Goal: Task Accomplishment & Management: Complete application form

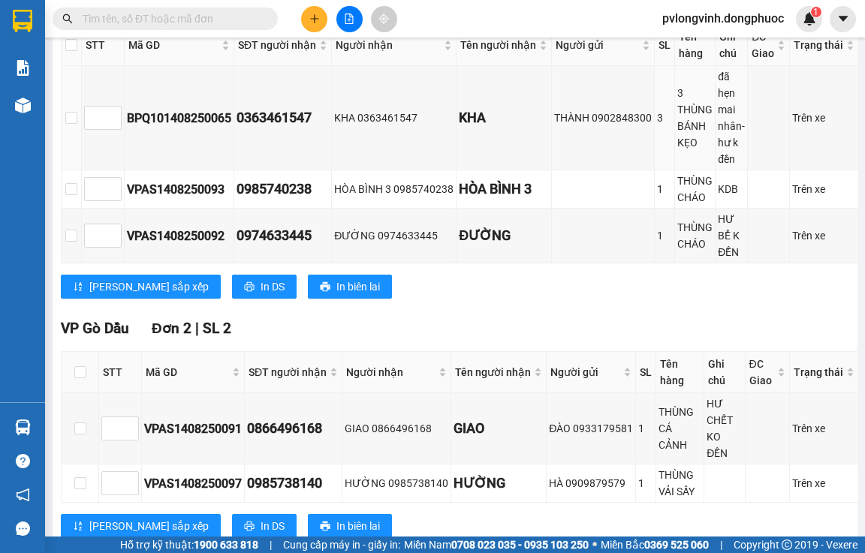
scroll to position [328, 0]
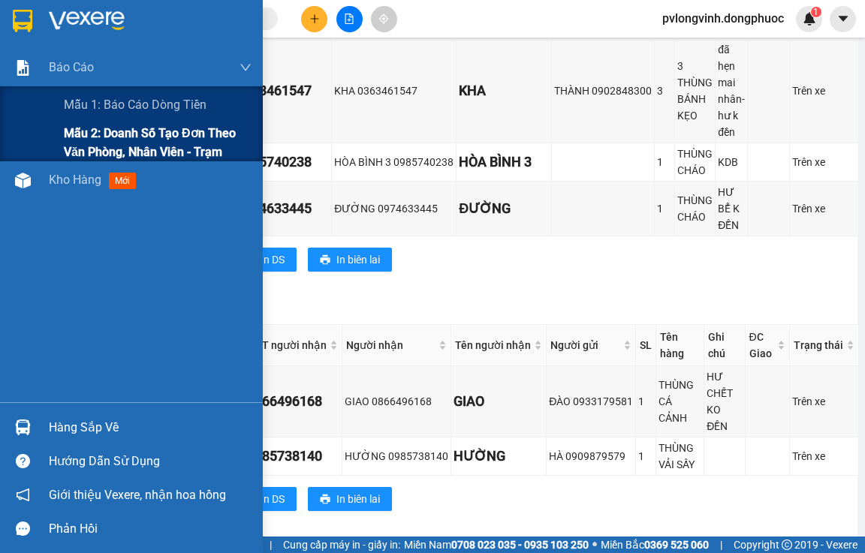
click at [111, 139] on span "Mẫu 2: Doanh số tạo đơn theo Văn phòng, nhân viên - Trạm" at bounding box center [158, 143] width 188 height 38
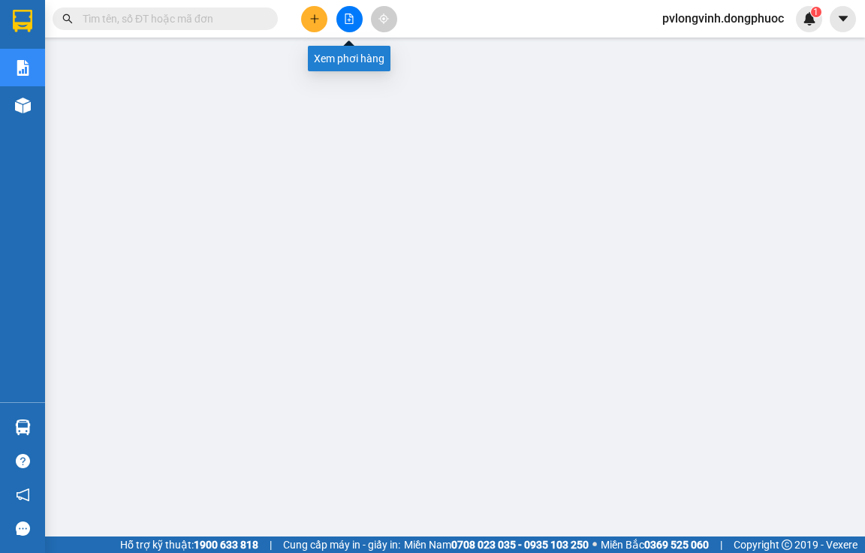
click at [350, 22] on icon "file-add" at bounding box center [349, 19] width 11 height 11
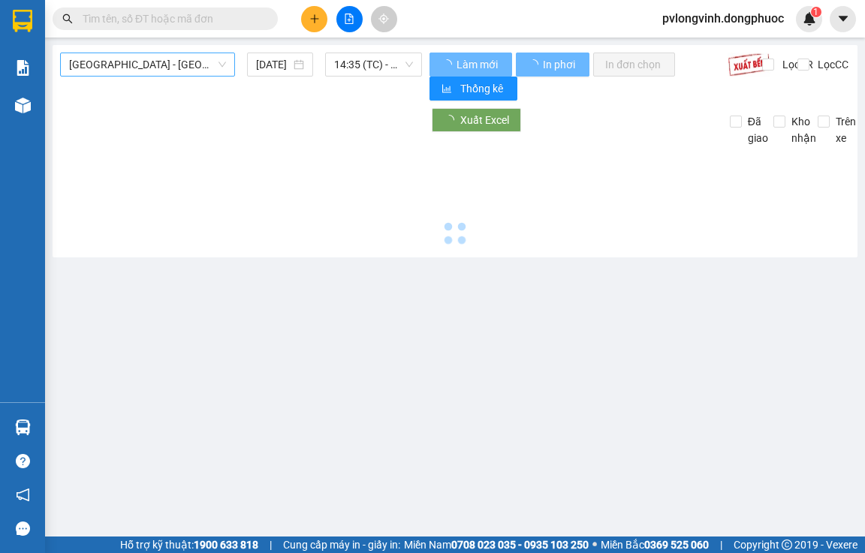
click at [172, 63] on span "[GEOGRAPHIC_DATA] - [GEOGRAPHIC_DATA] (vip)" at bounding box center [147, 64] width 157 height 23
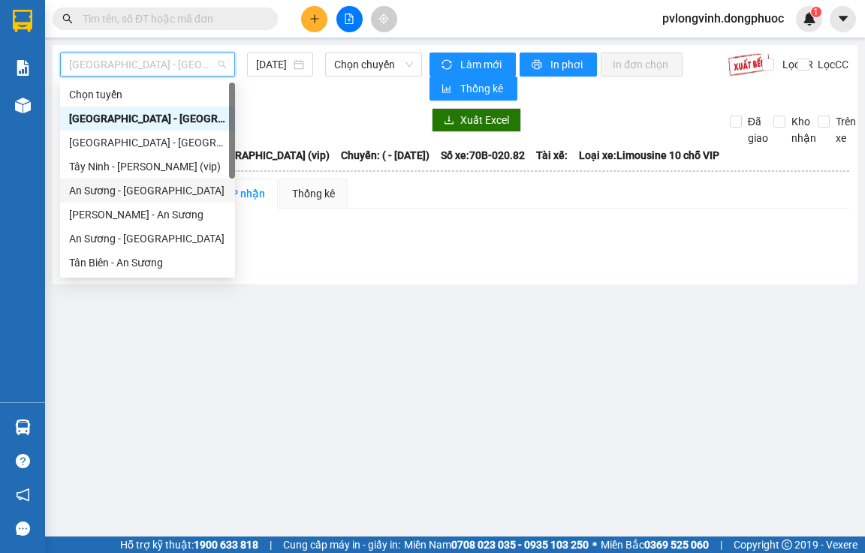
click at [97, 188] on div "An Sương - [GEOGRAPHIC_DATA]" at bounding box center [147, 190] width 157 height 17
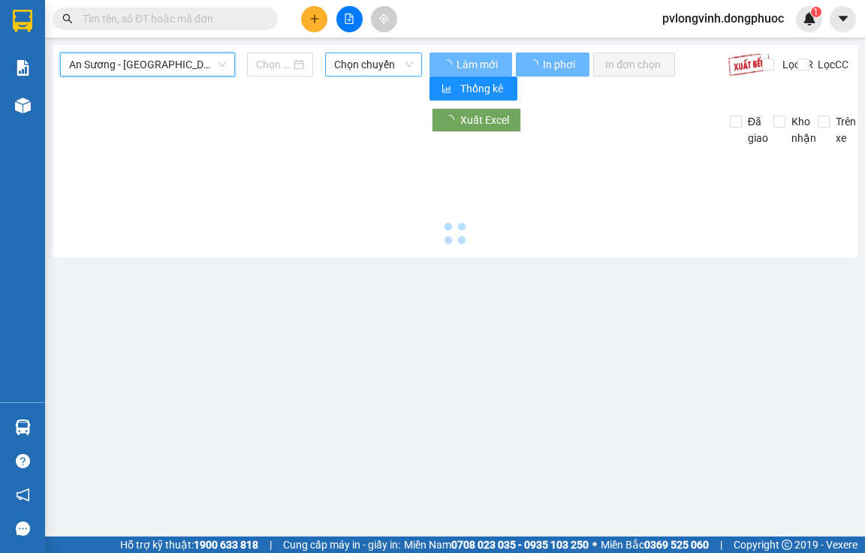
type input "[DATE]"
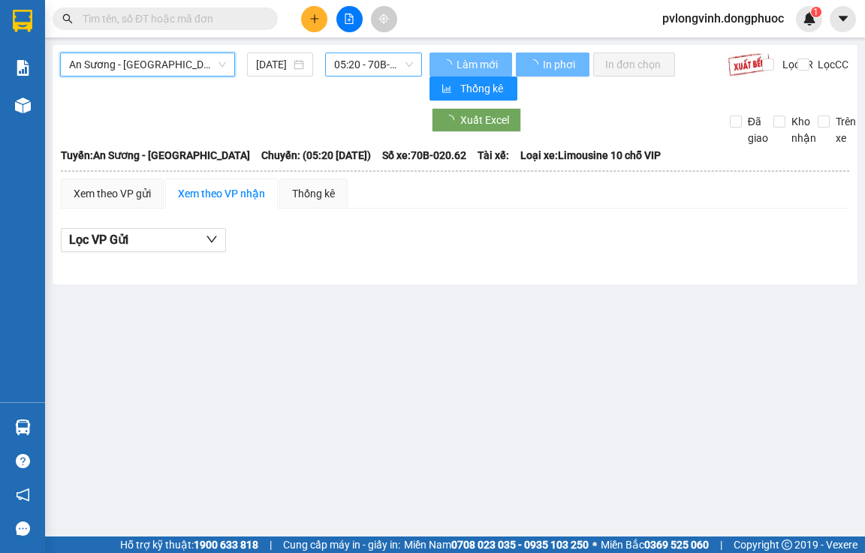
click at [383, 59] on span "05:20 - 70B-020.62" at bounding box center [373, 64] width 79 height 23
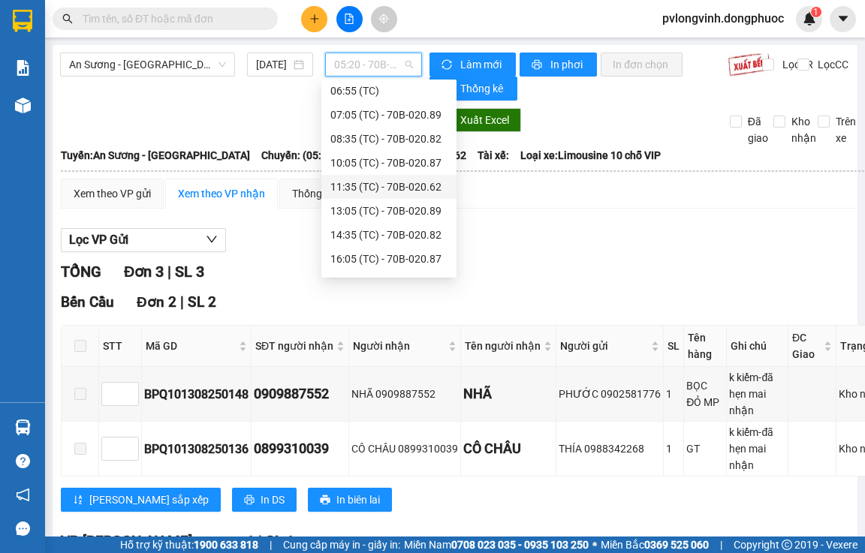
scroll to position [75, 0]
click at [423, 206] on div "14:35 (TC) - 70B-020.82" at bounding box center [388, 211] width 117 height 17
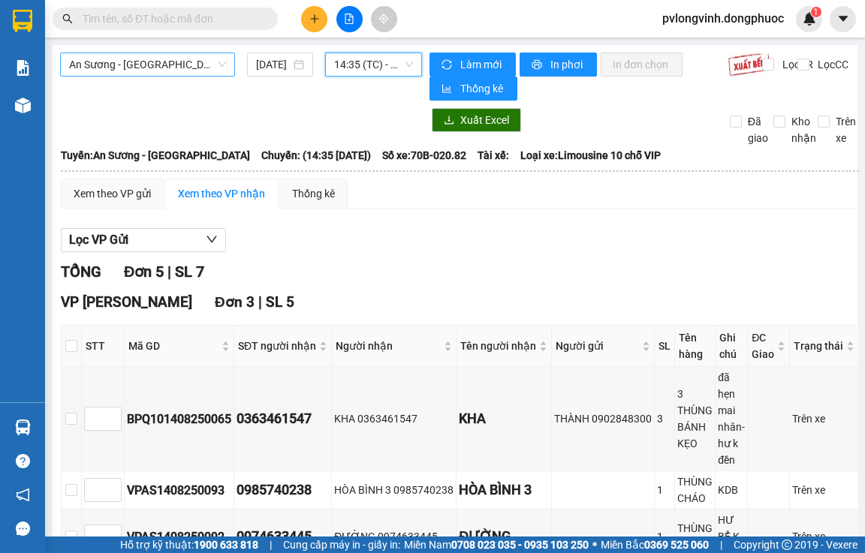
click at [204, 65] on span "An Sương - [GEOGRAPHIC_DATA]" at bounding box center [147, 64] width 157 height 23
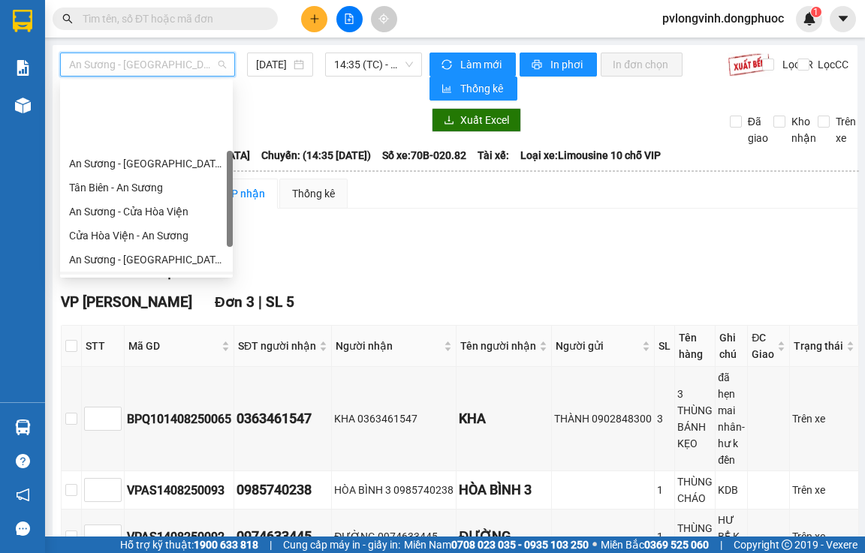
scroll to position [210, 0]
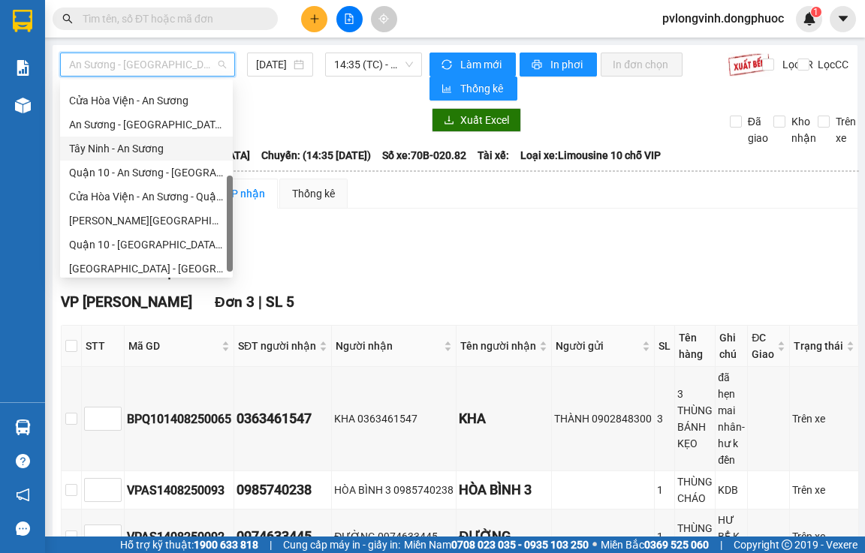
click at [143, 152] on div "Tây Ninh - An Sương" at bounding box center [146, 148] width 155 height 17
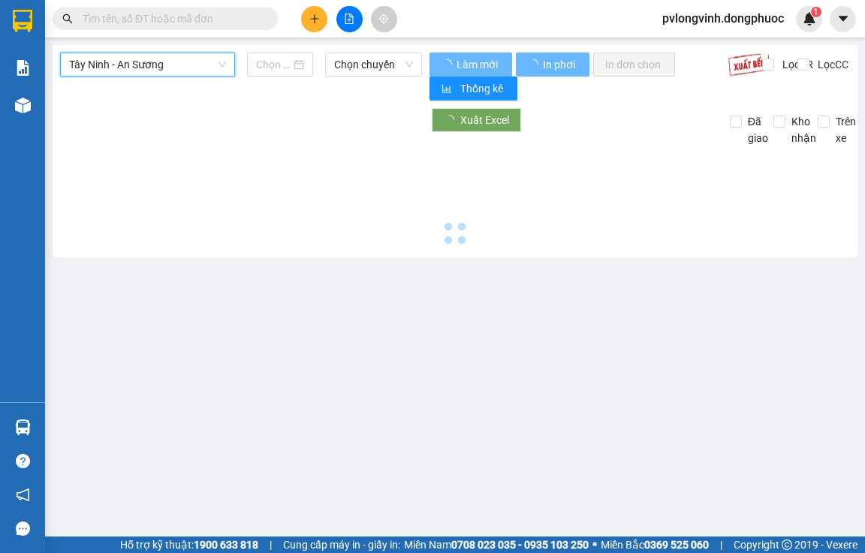
type input "[DATE]"
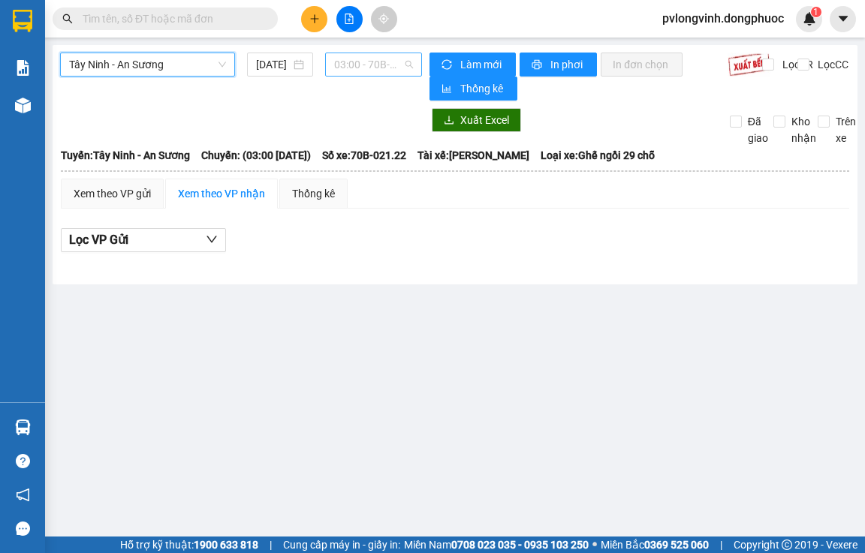
click at [363, 69] on span "03:00 - 70B-021.22" at bounding box center [373, 64] width 79 height 23
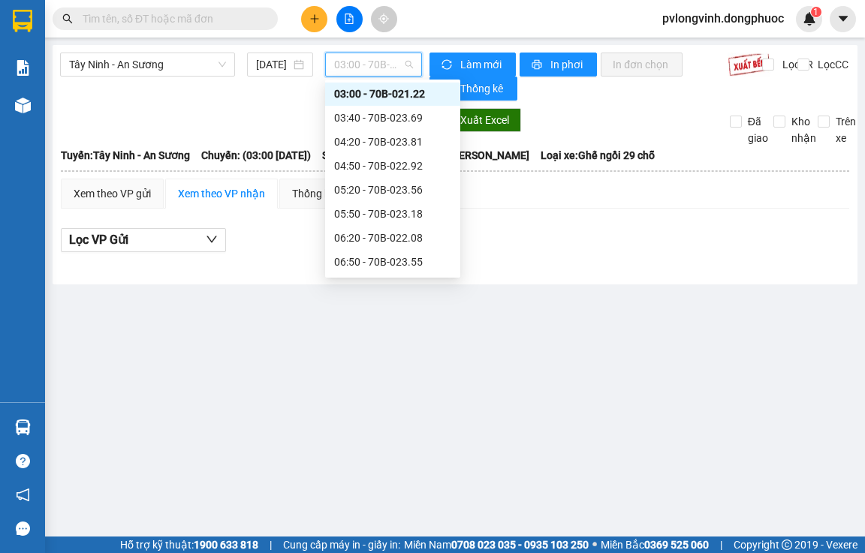
scroll to position [24, 0]
click at [386, 213] on div "05:50 - 70B-023.18" at bounding box center [392, 214] width 117 height 17
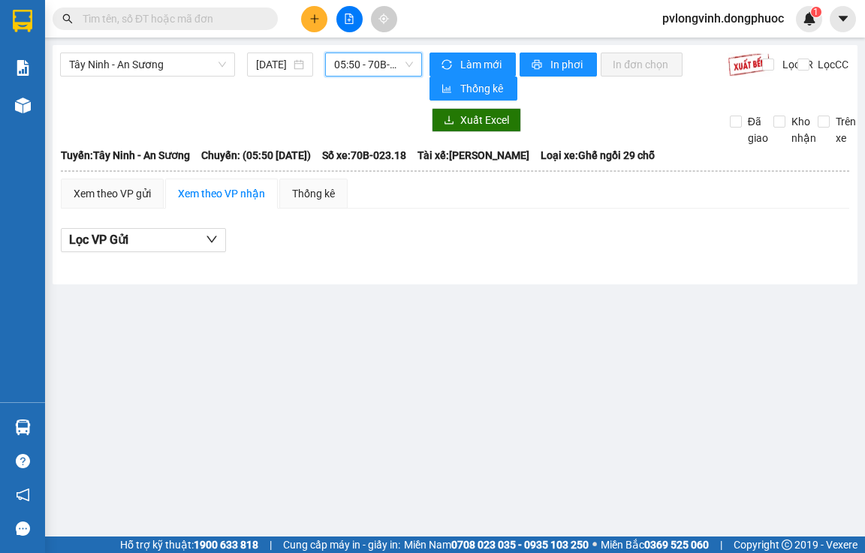
click at [340, 59] on span "05:50 - 70B-023.18" at bounding box center [373, 64] width 79 height 23
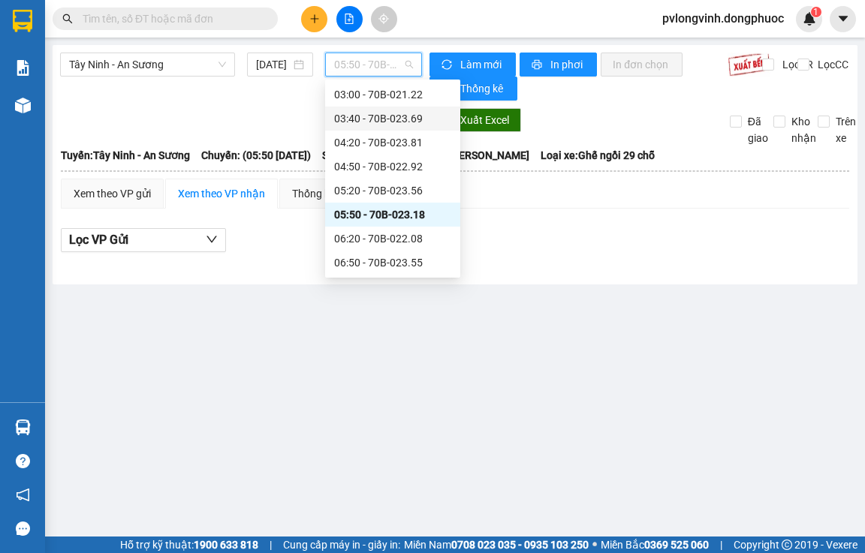
click at [372, 116] on div "03:40 - 70B-023.69" at bounding box center [392, 118] width 117 height 17
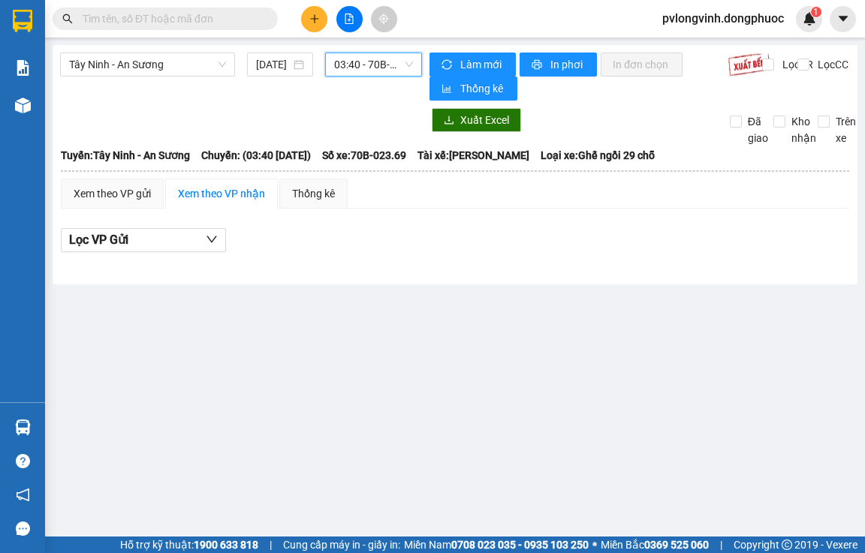
click at [366, 68] on span "03:40 - 70B-023.69" at bounding box center [373, 64] width 79 height 23
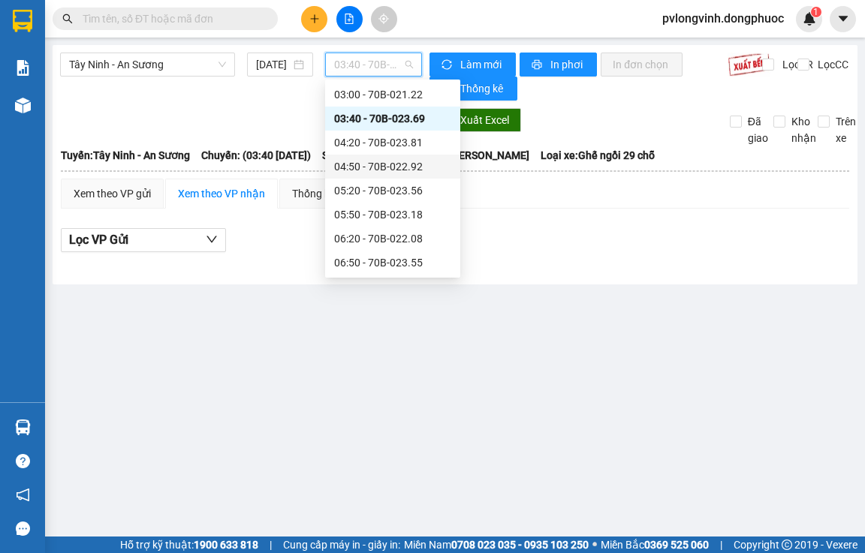
click at [371, 169] on div "04:50 - 70B-022.92" at bounding box center [392, 166] width 117 height 17
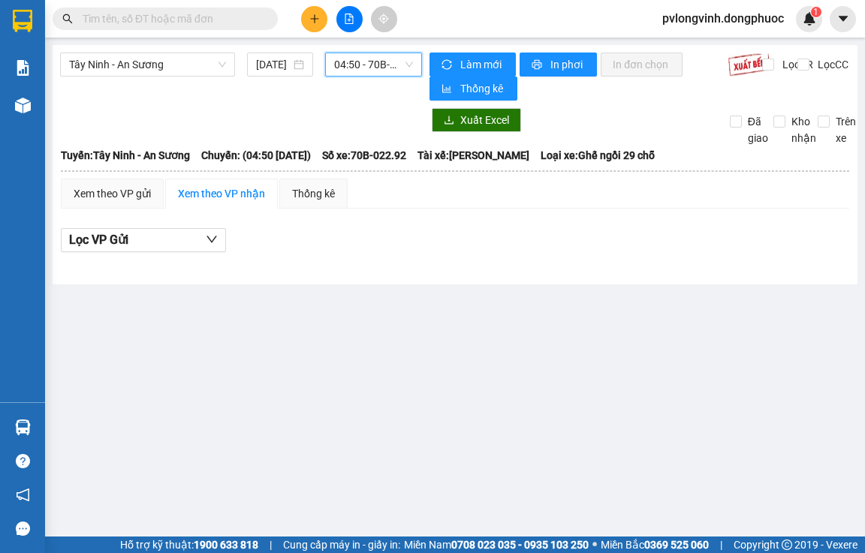
click at [373, 58] on span "04:50 - 70B-022.92" at bounding box center [373, 64] width 79 height 23
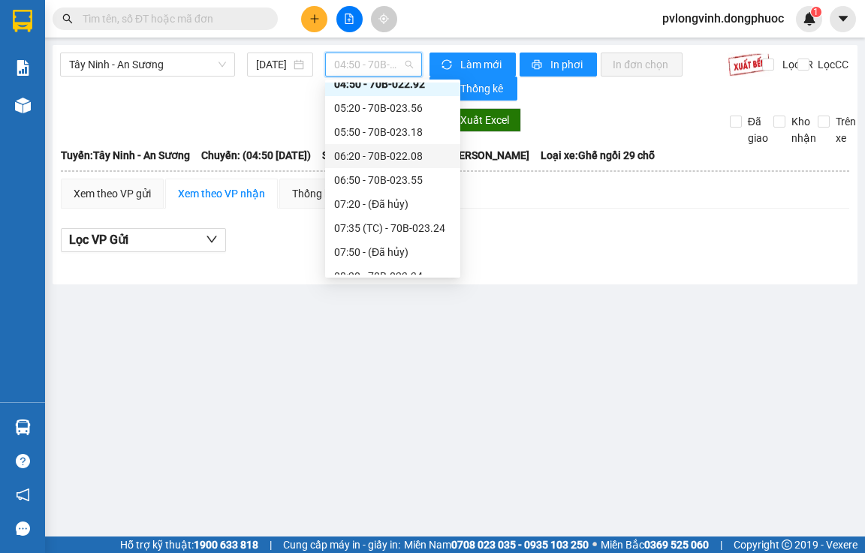
scroll to position [174, 0]
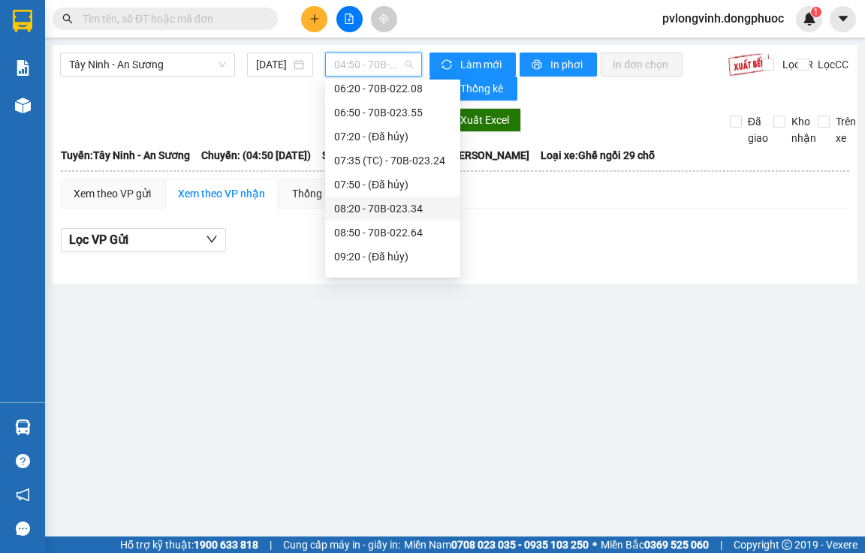
click at [374, 206] on div "08:20 - 70B-023.34" at bounding box center [392, 208] width 117 height 17
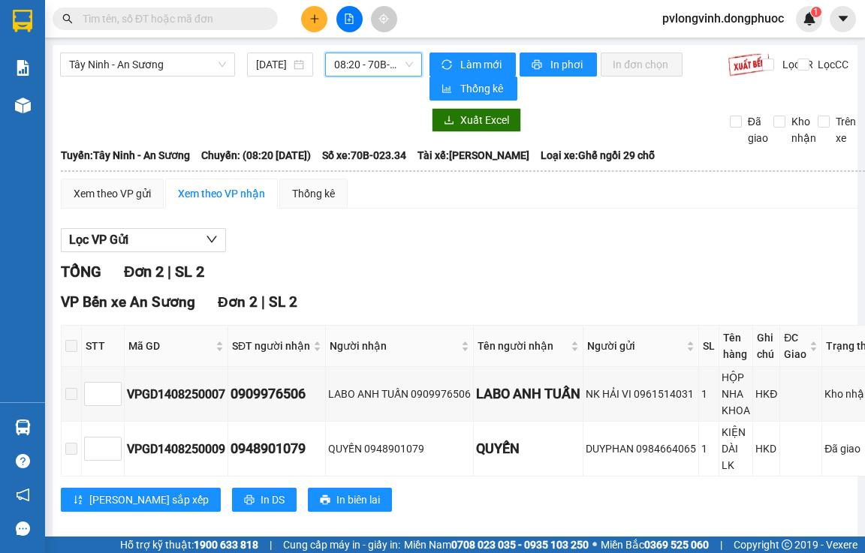
click at [351, 65] on span "08:20 - 70B-023.34" at bounding box center [373, 64] width 79 height 23
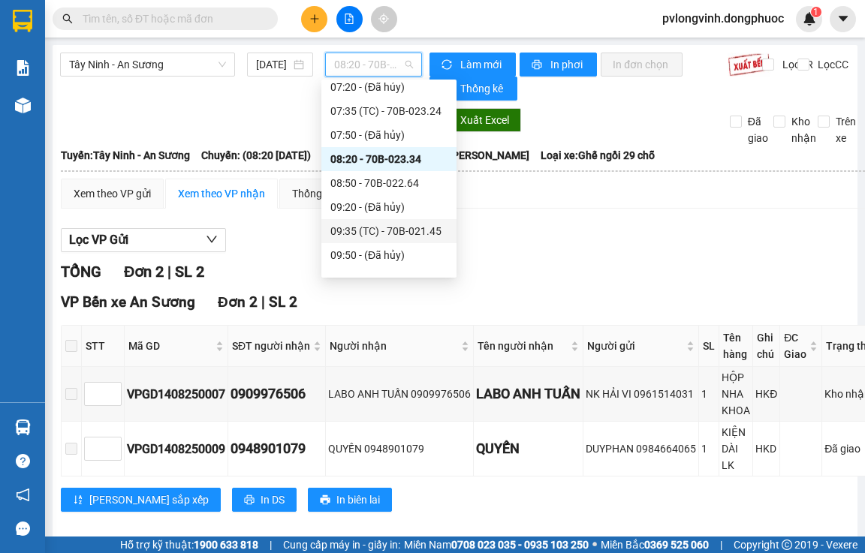
scroll to position [249, 0]
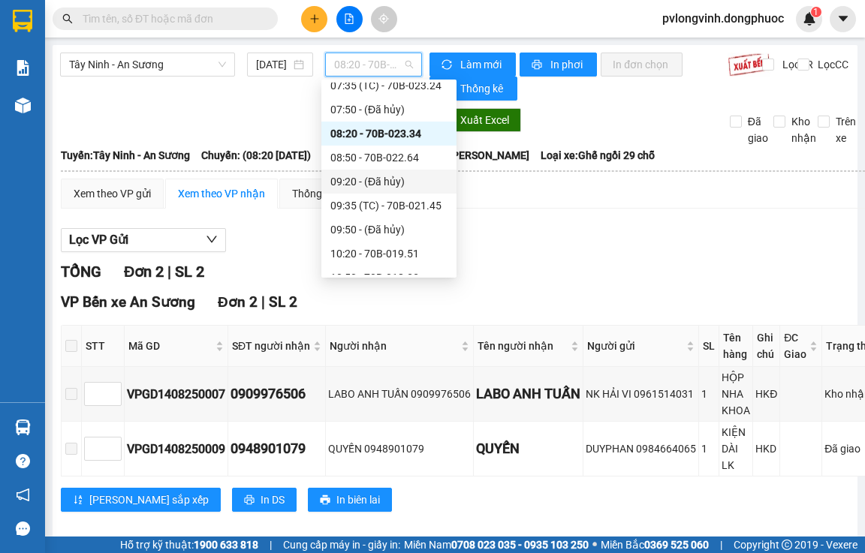
click at [374, 183] on div "09:20 - (Đã hủy)" at bounding box center [388, 181] width 117 height 17
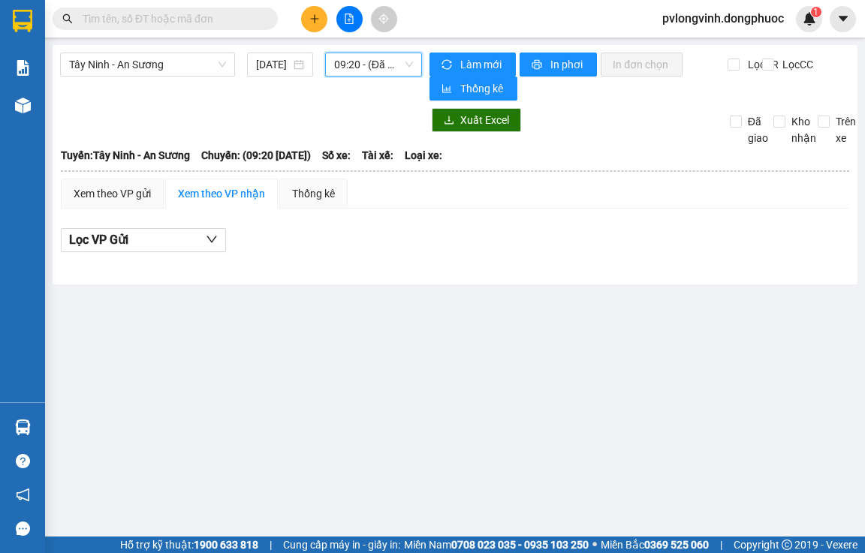
click at [372, 71] on span "09:20 - (Đã hủy)" at bounding box center [373, 64] width 79 height 23
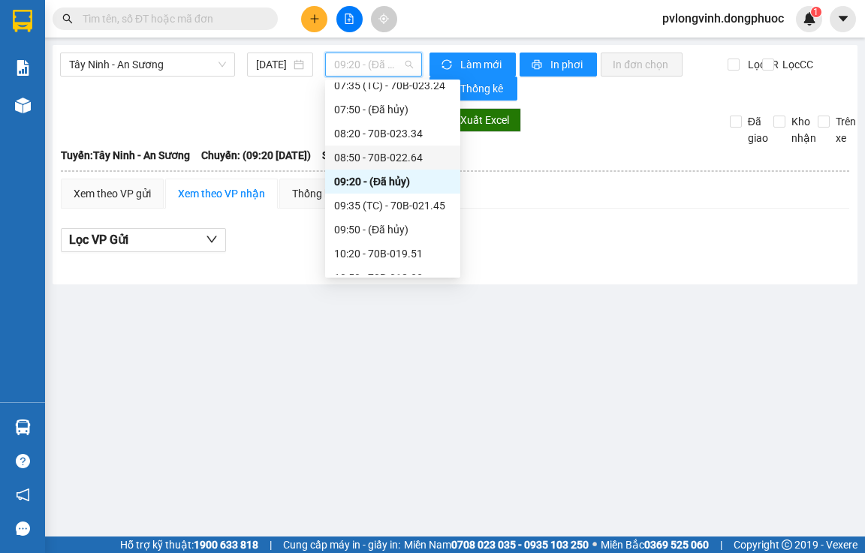
click at [386, 157] on div "08:50 - 70B-022.64" at bounding box center [392, 157] width 117 height 17
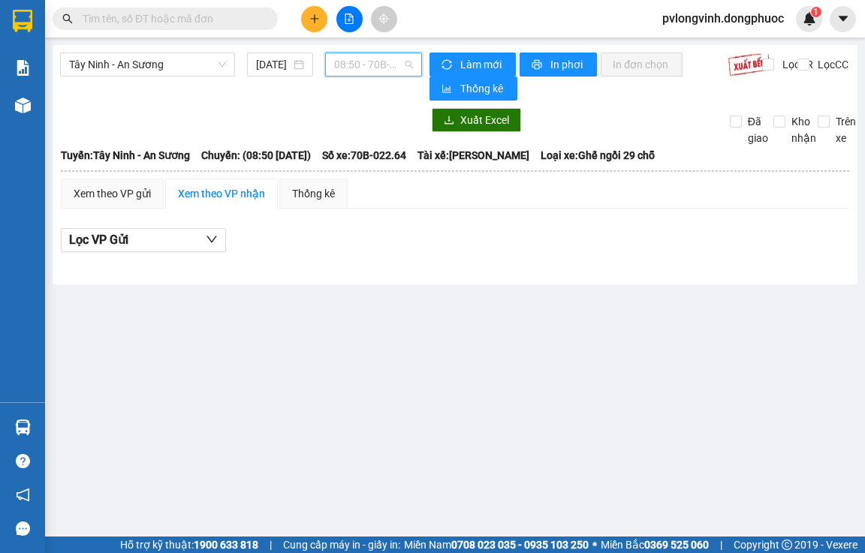
click at [396, 69] on span "08:50 - 70B-022.64" at bounding box center [373, 64] width 79 height 23
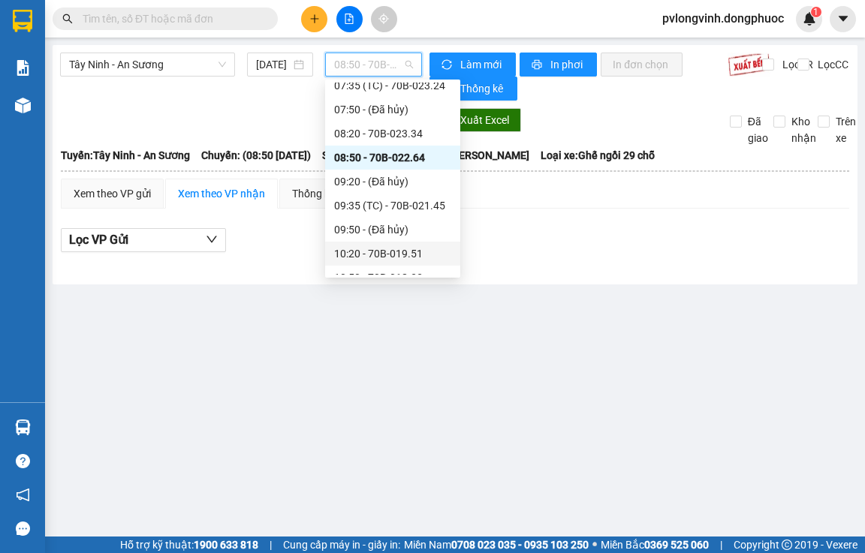
click at [384, 250] on div "10:20 - 70B-019.51" at bounding box center [392, 253] width 117 height 17
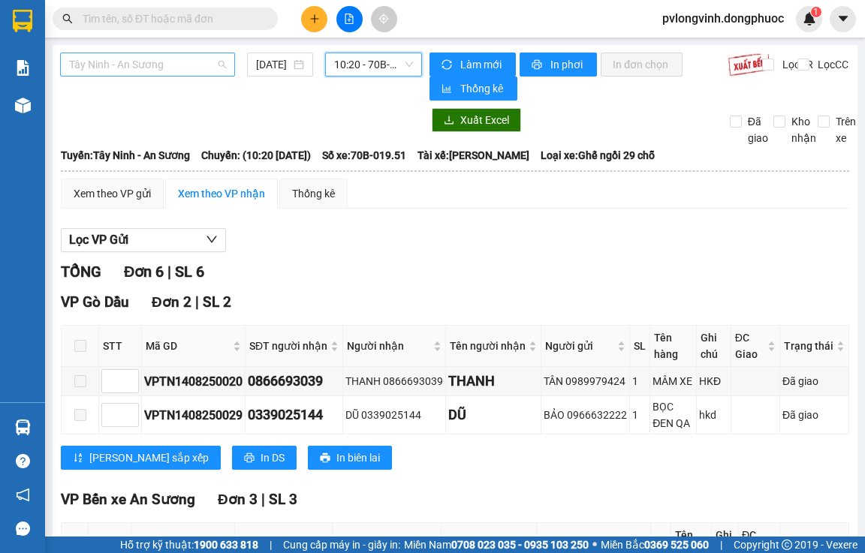
click at [145, 63] on span "Tây Ninh - An Sương" at bounding box center [147, 64] width 157 height 23
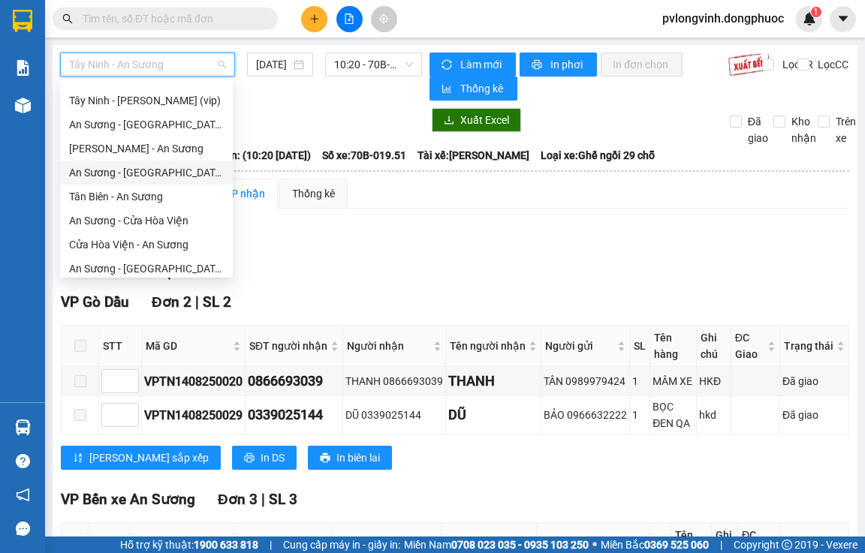
scroll to position [141, 0]
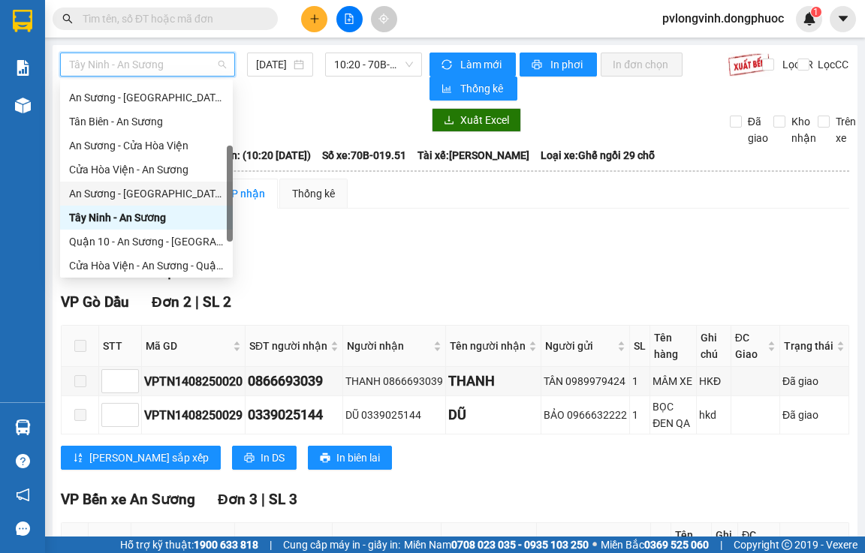
click at [183, 187] on div "An Sương - [GEOGRAPHIC_DATA]" at bounding box center [146, 193] width 155 height 17
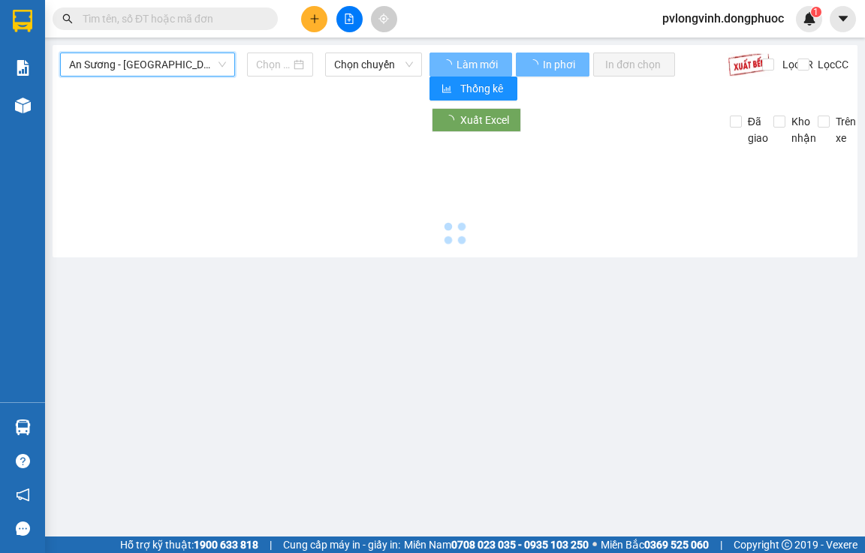
type input "[DATE]"
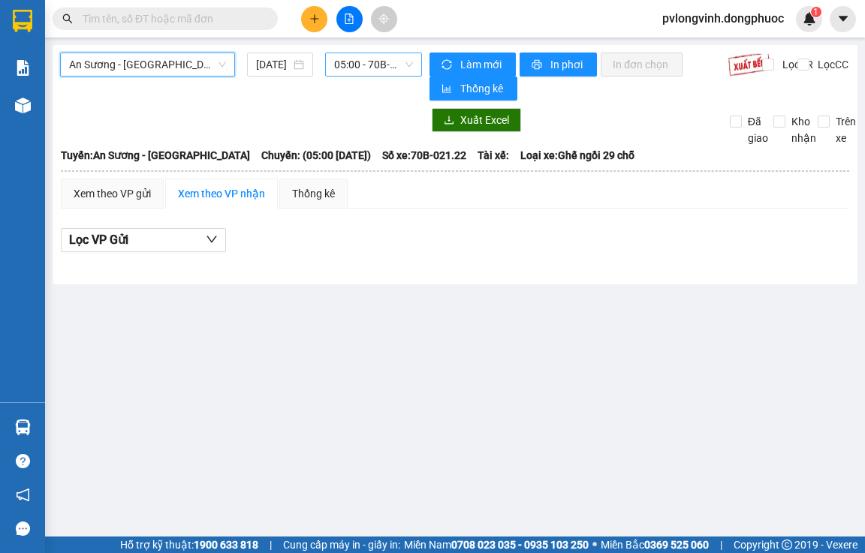
click at [347, 74] on span "05:00 - 70B-021.22" at bounding box center [373, 64] width 79 height 23
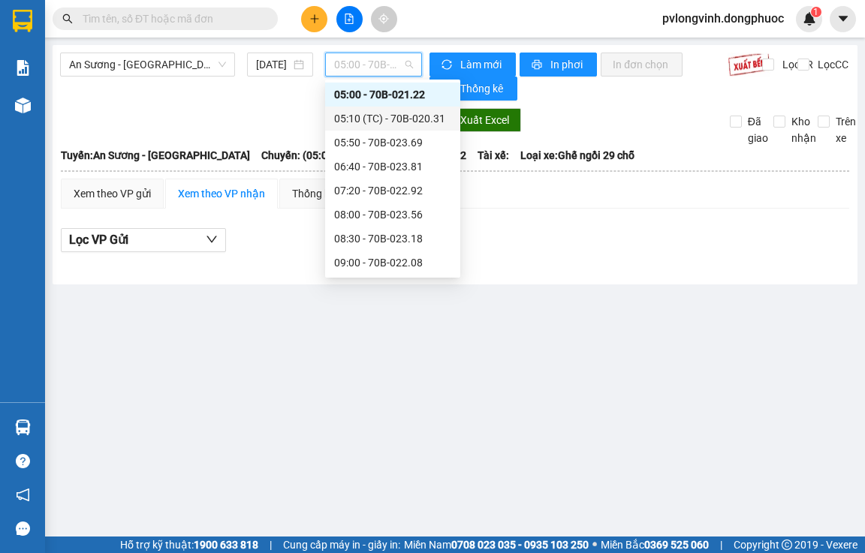
click at [363, 119] on div "05:10 (TC) - 70B-020.31" at bounding box center [392, 118] width 117 height 17
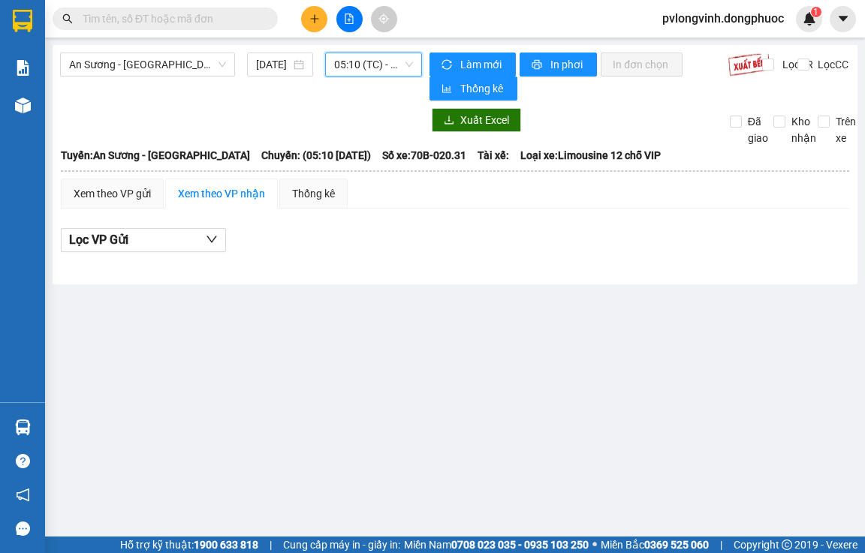
click at [361, 64] on span "05:10 (TC) - 70B-020.31" at bounding box center [373, 64] width 79 height 23
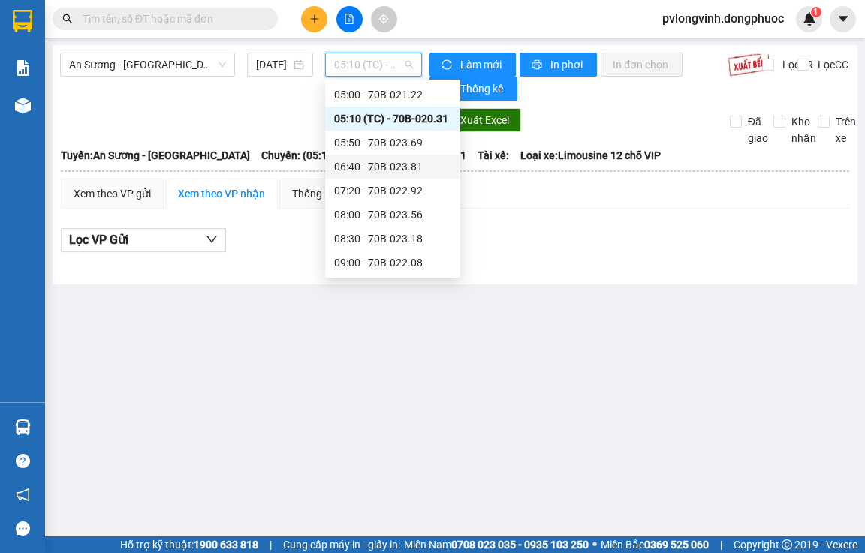
click at [364, 170] on div "06:40 - 70B-023.81" at bounding box center [392, 166] width 117 height 17
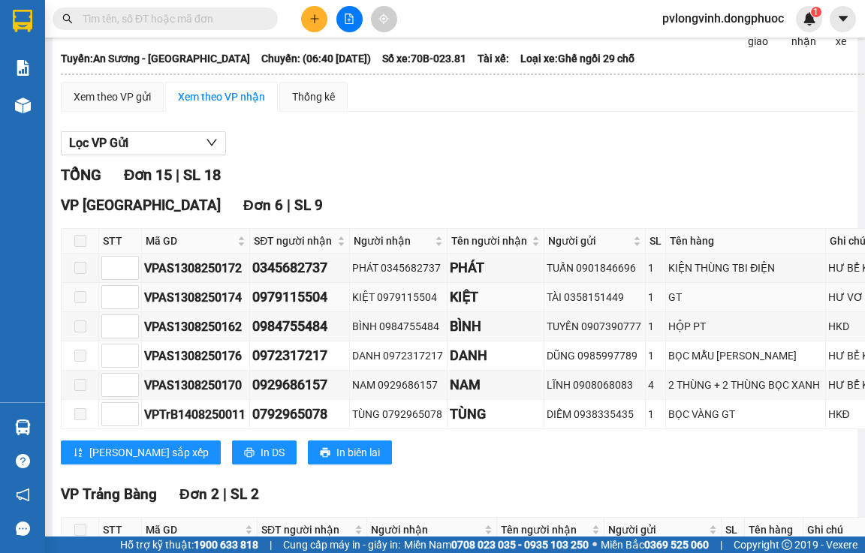
scroll to position [225, 0]
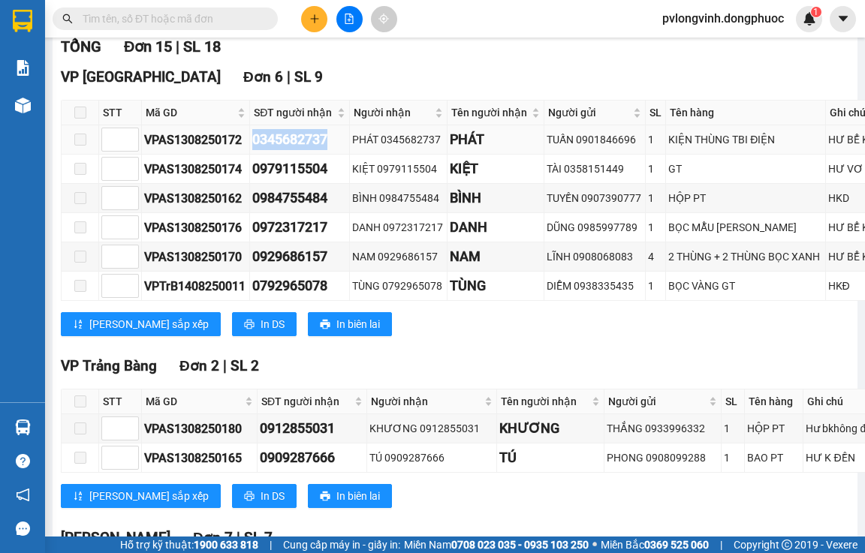
drag, startPoint x: 250, startPoint y: 158, endPoint x: 320, endPoint y: 164, distance: 70.8
click at [329, 155] on td "0345682737" at bounding box center [299, 139] width 99 height 29
copy div "0345682737"
click at [207, 25] on input "text" at bounding box center [171, 19] width 177 height 17
paste input "0345682737"
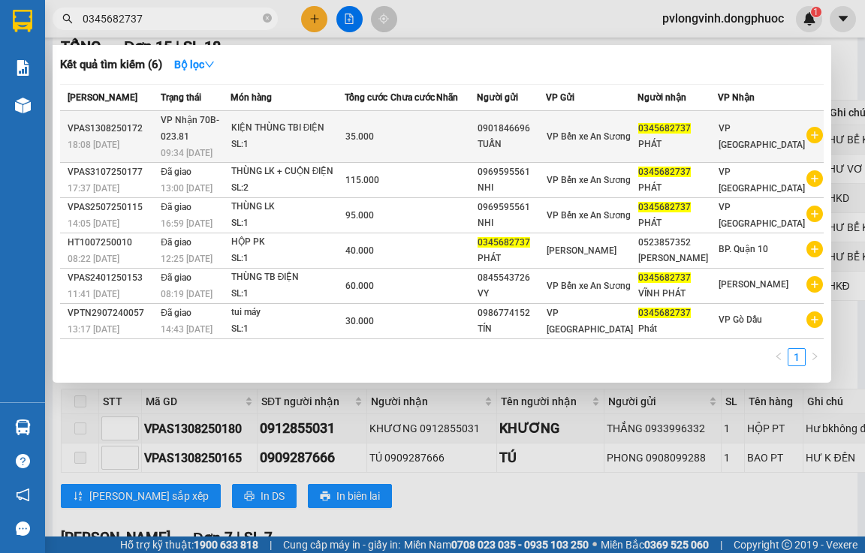
type input "0345682737"
click at [320, 122] on div "KIỆN THÙNG TBI ĐIỆN" at bounding box center [287, 128] width 113 height 17
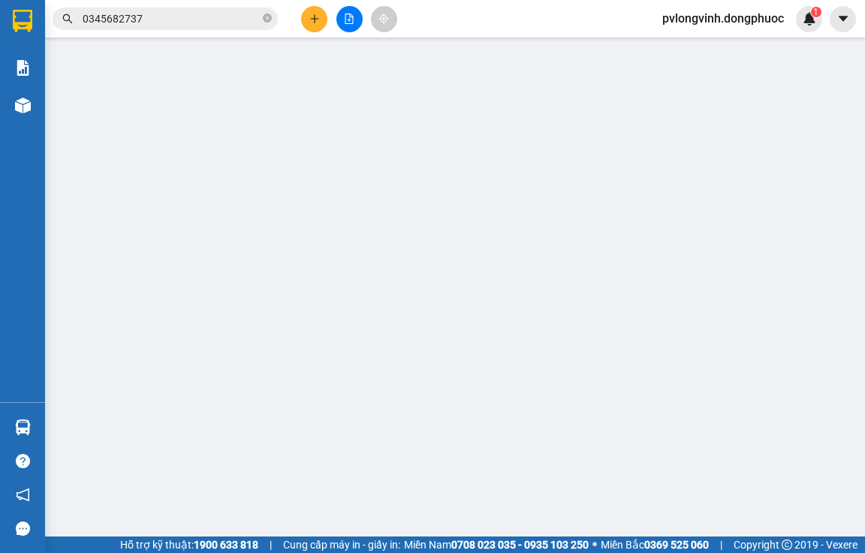
type input "0901846696"
type input "TUẤN"
type input "0345682737"
type input "PHÁT"
type input "35.000"
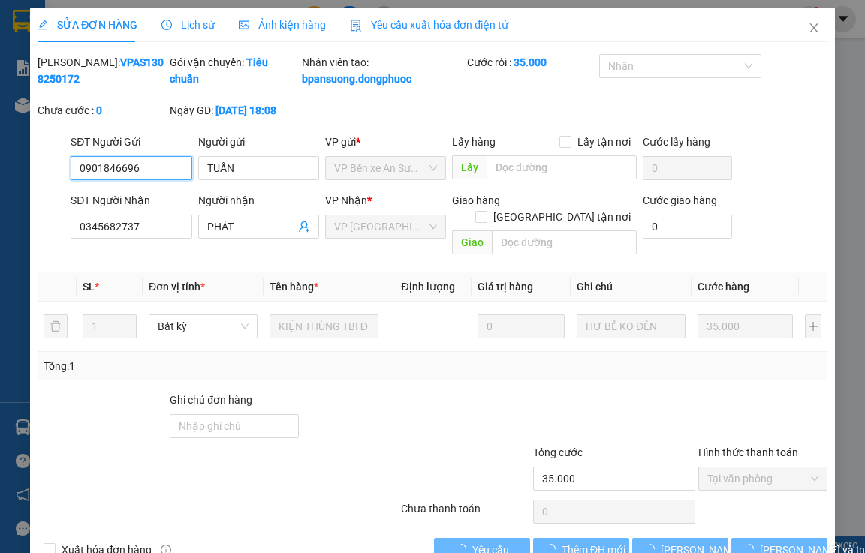
scroll to position [38, 0]
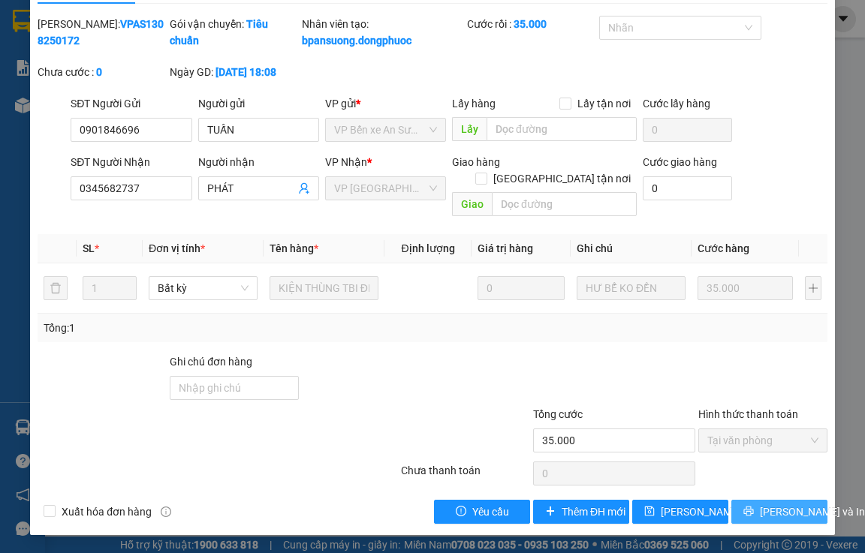
click at [773, 508] on span "[PERSON_NAME] và In" at bounding box center [812, 512] width 105 height 17
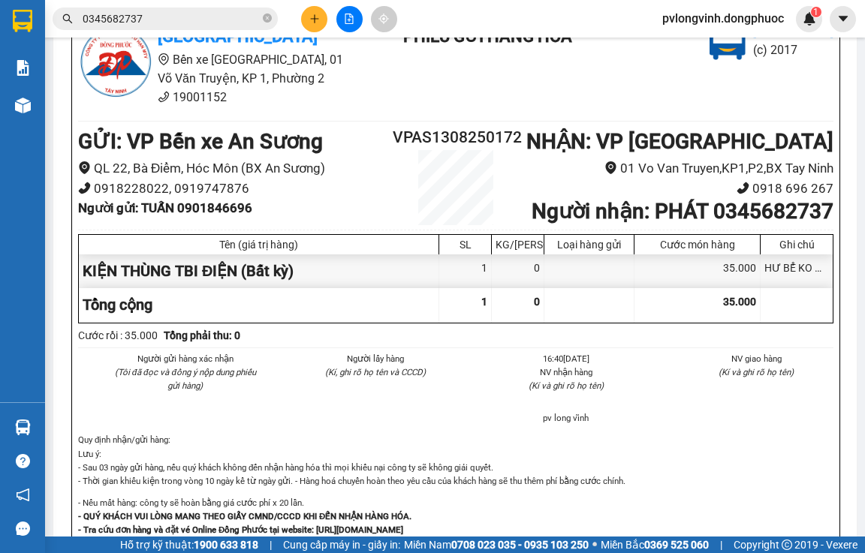
scroll to position [1276, 0]
